Goal: Task Accomplishment & Management: Use online tool/utility

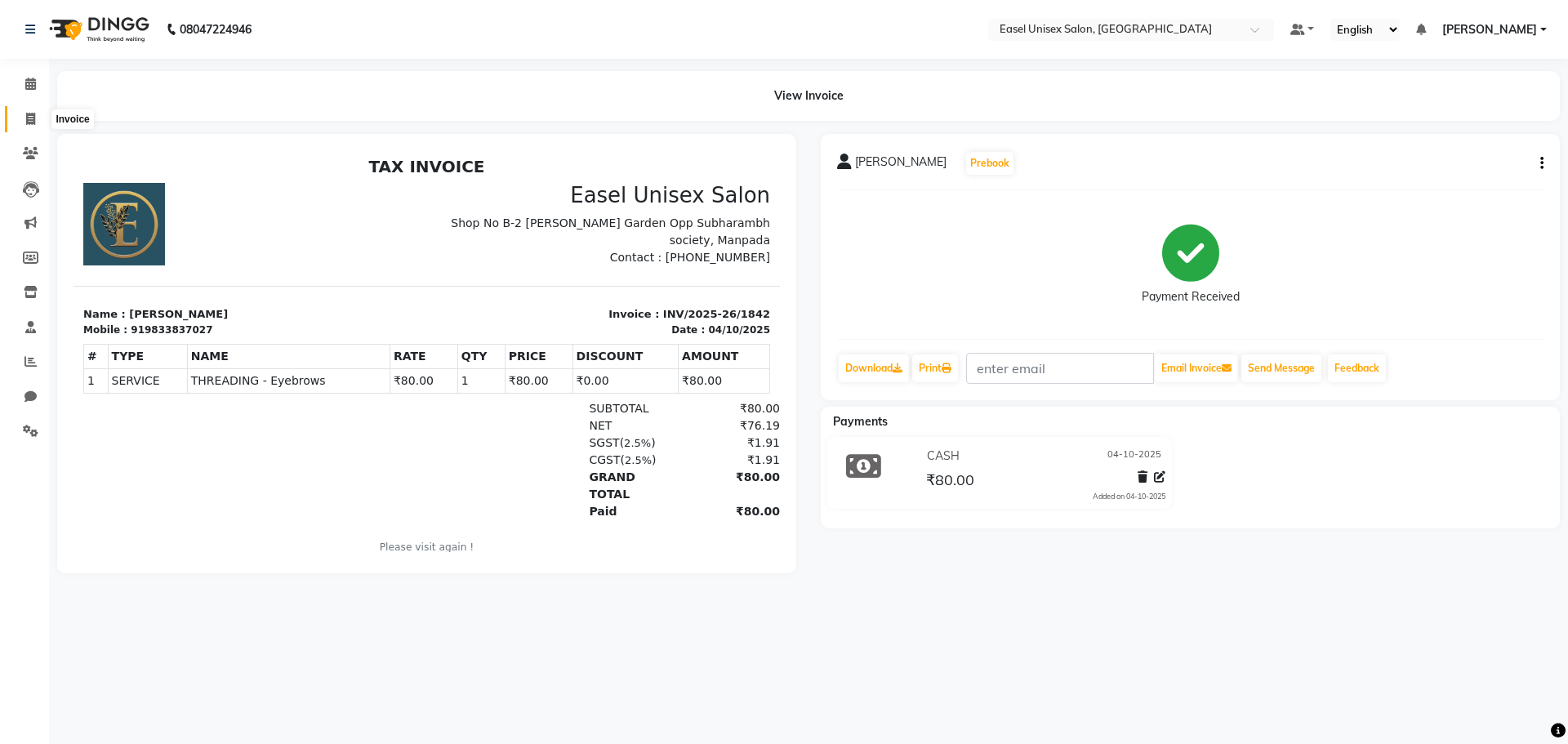
click at [29, 112] on span at bounding box center [31, 119] width 28 height 19
select select "service"
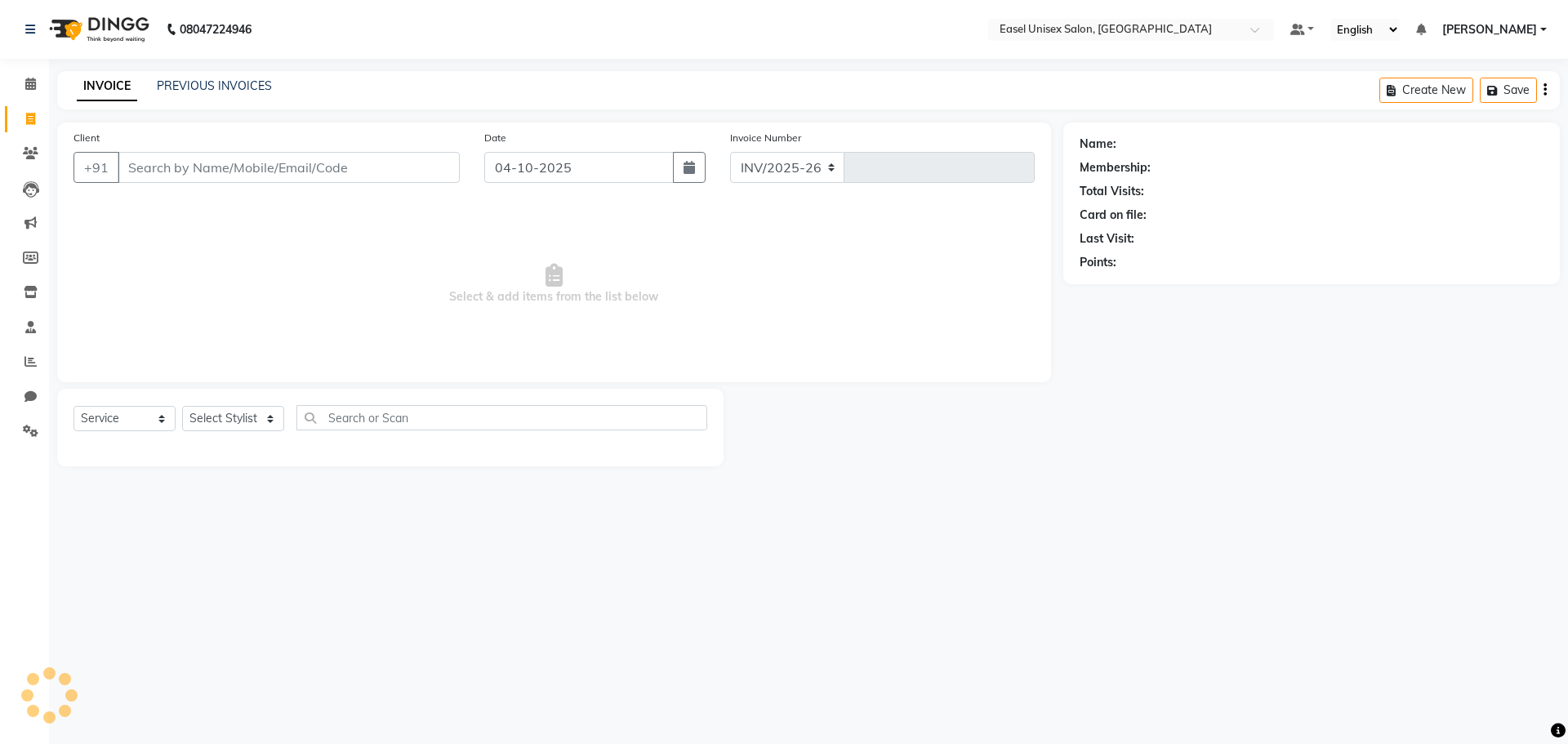
select select "8639"
type input "1843"
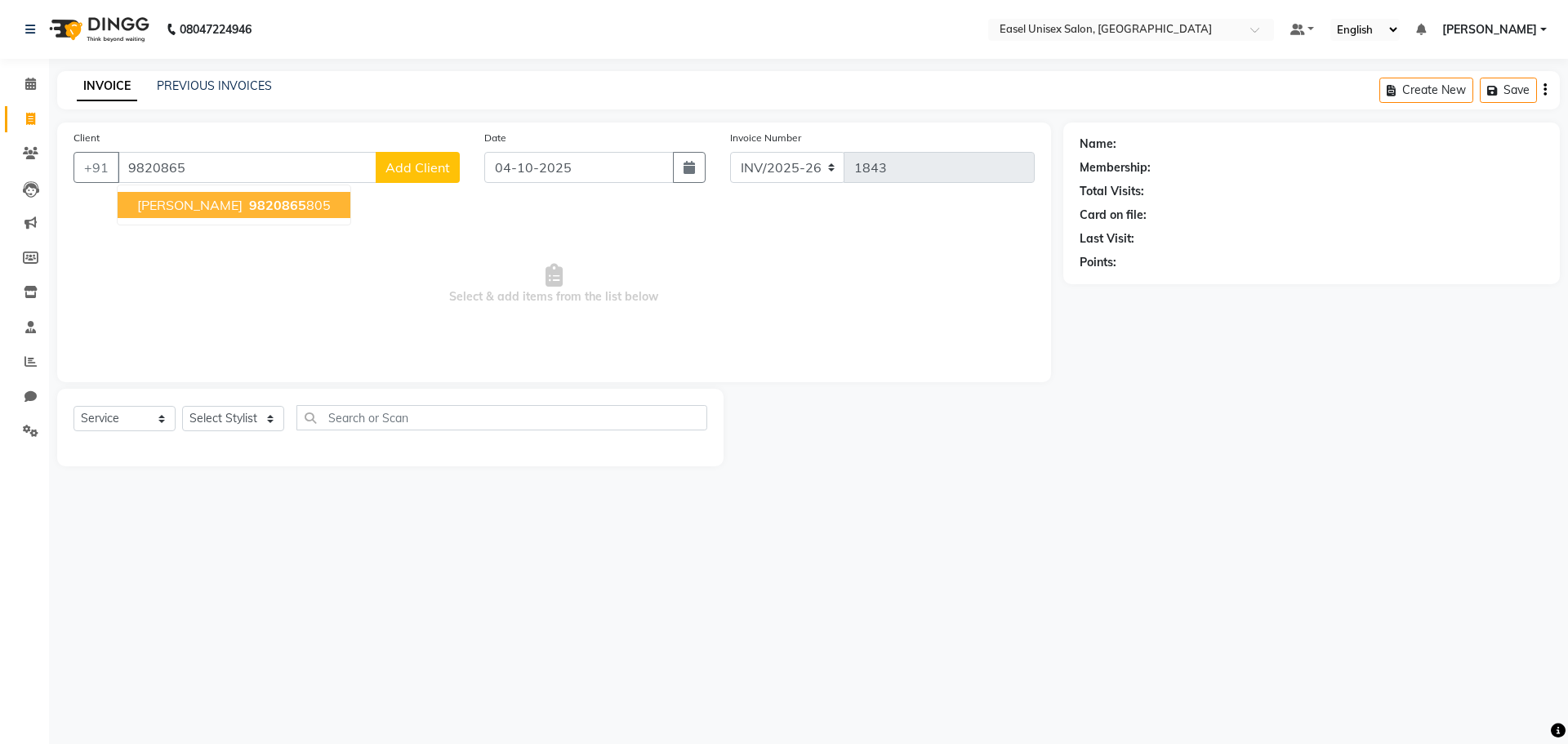
click at [182, 203] on span "[PERSON_NAME]" at bounding box center [189, 205] width 105 height 17
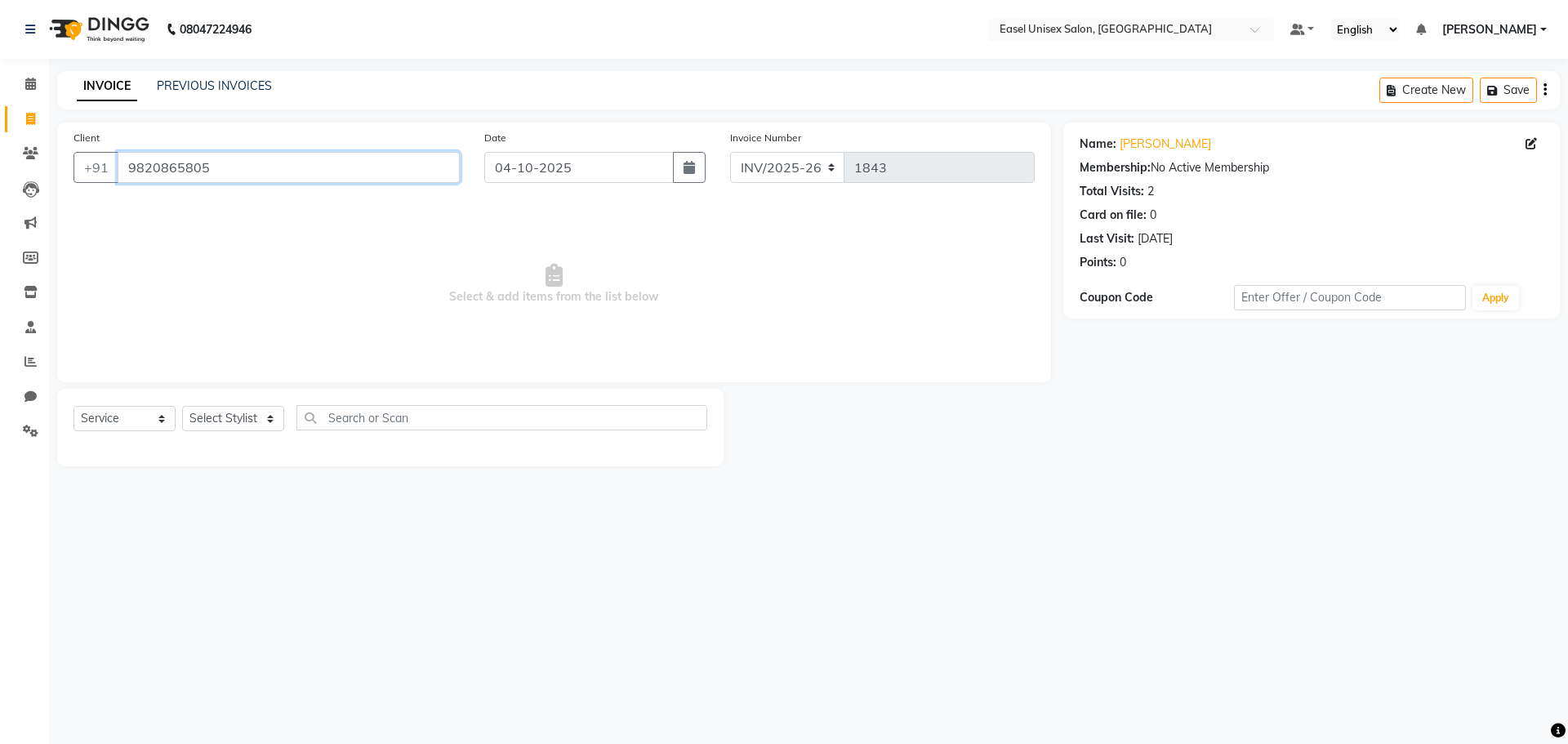
click at [217, 174] on input "9820865805" at bounding box center [289, 167] width 342 height 31
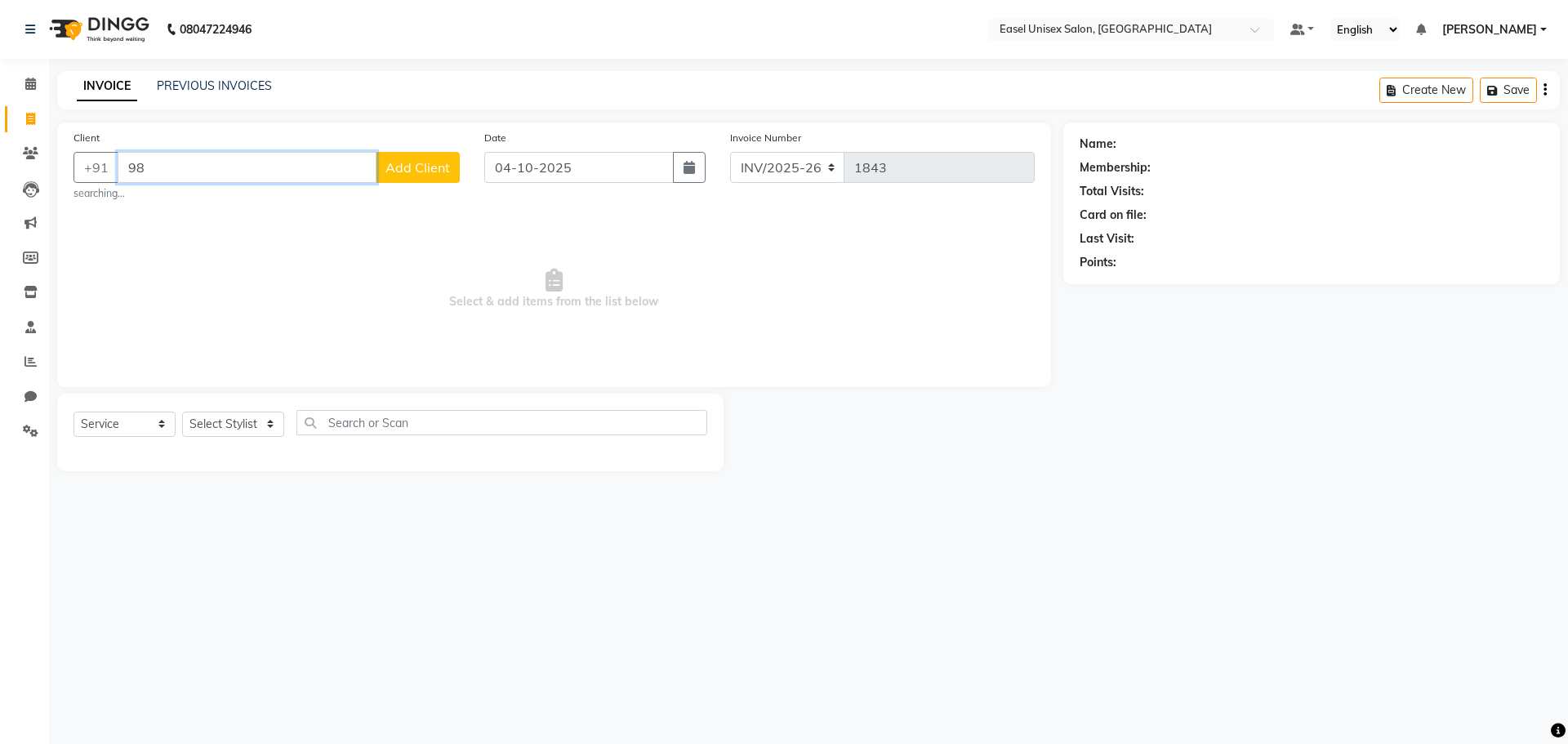
type input "9"
